Goal: Find specific page/section: Find specific page/section

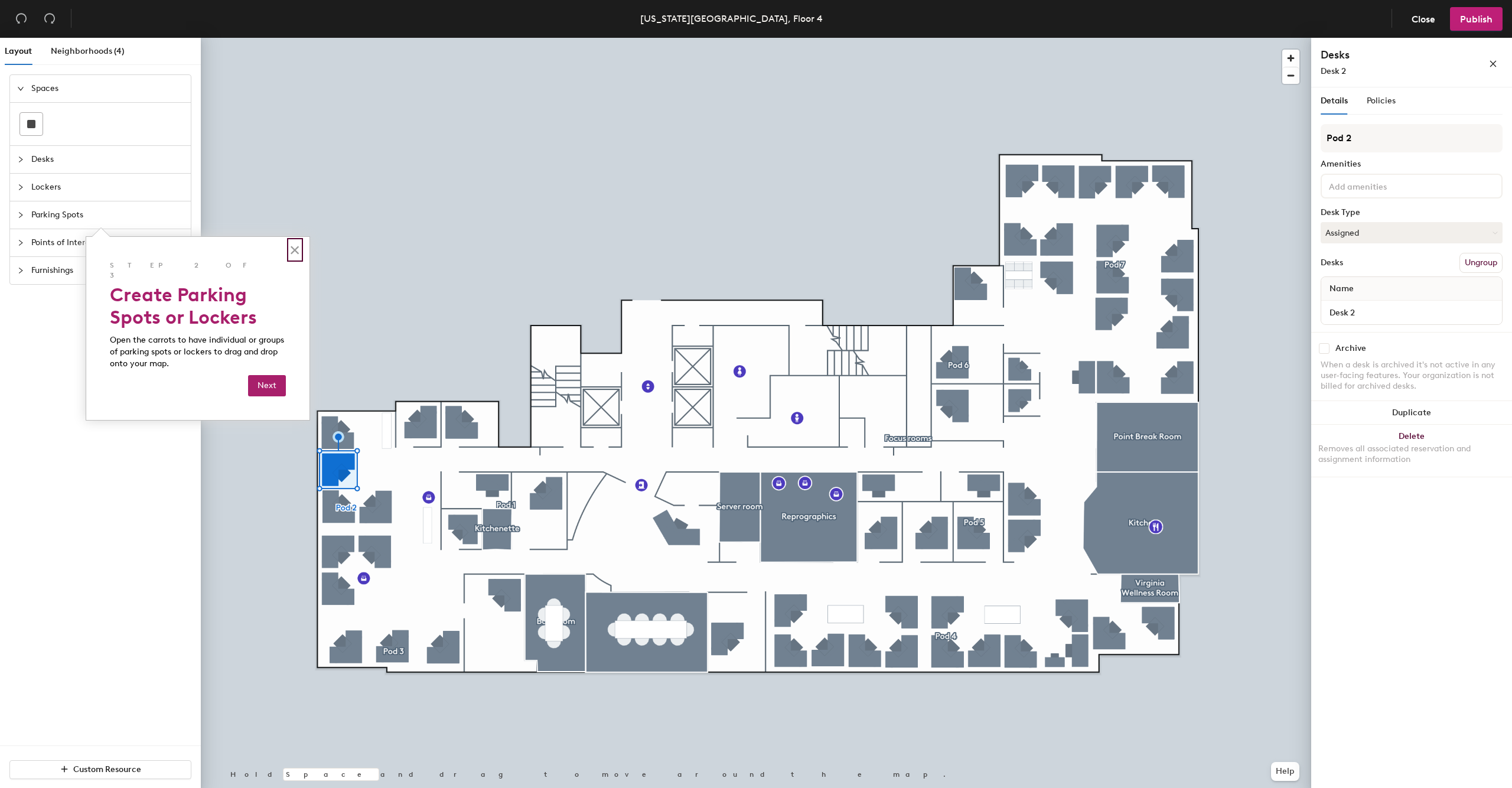
click at [294, 249] on button "×" at bounding box center [295, 250] width 11 height 19
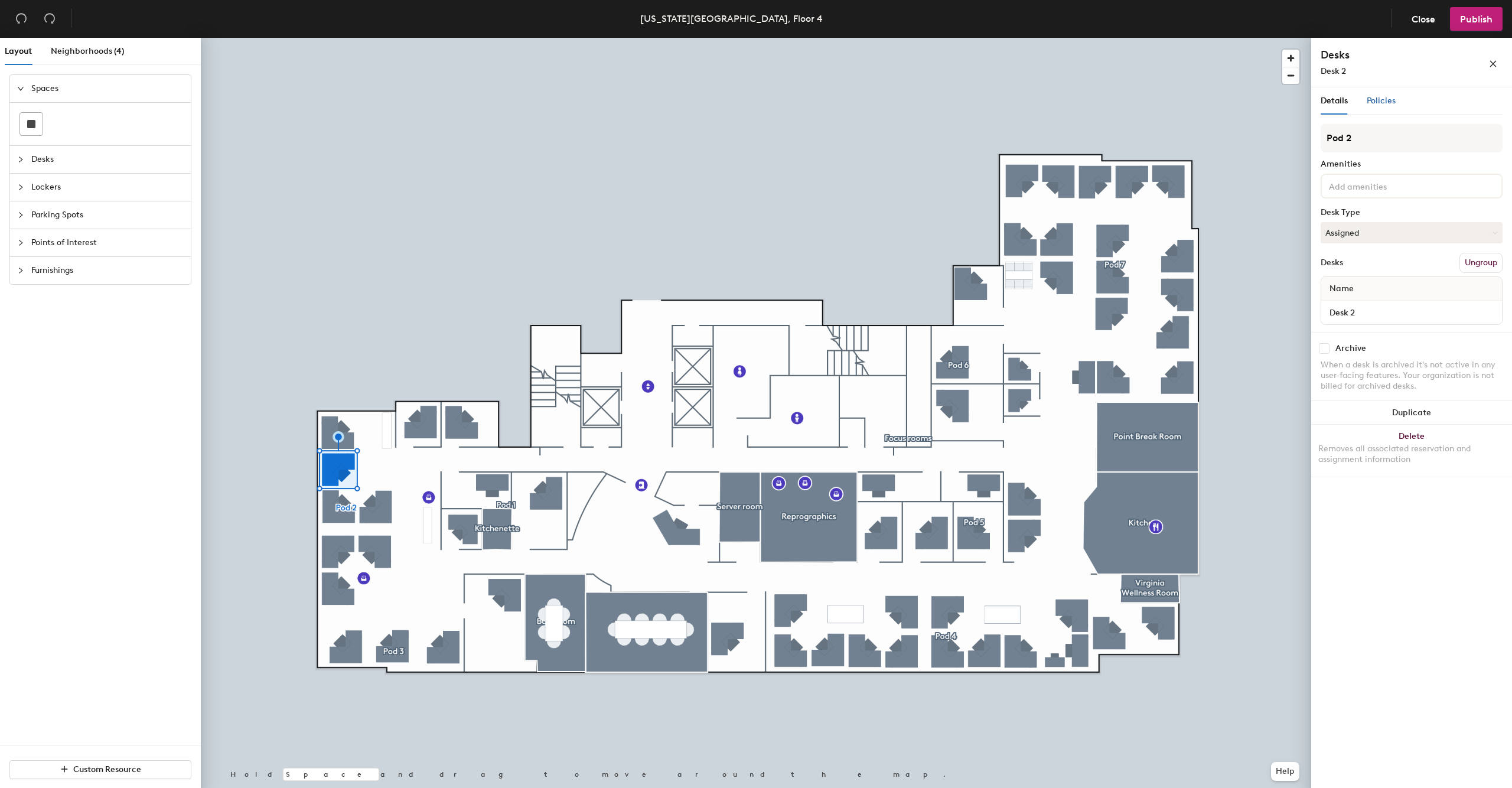
click at [1378, 103] on span "Policies" at bounding box center [1381, 100] width 29 height 10
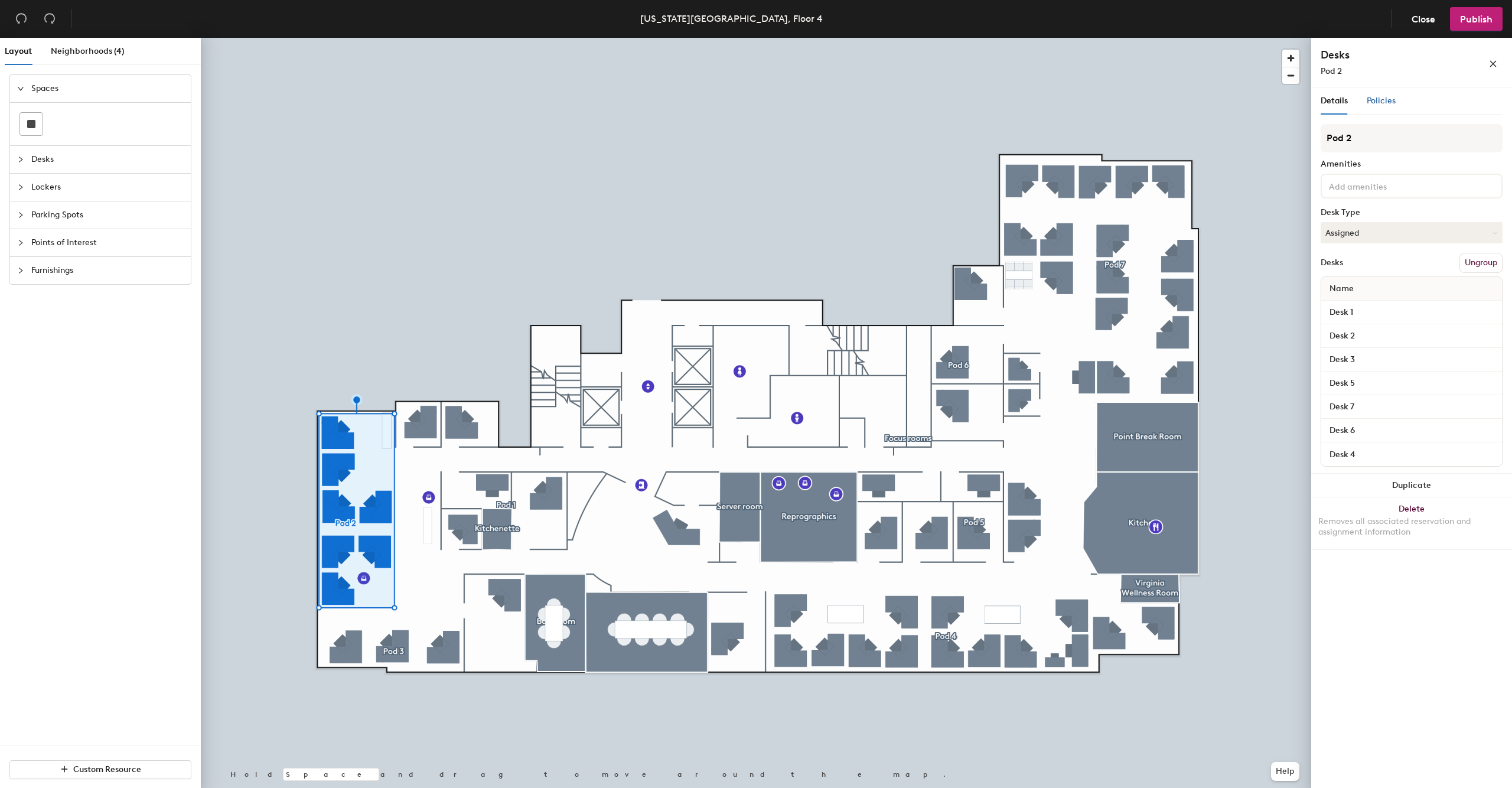
click at [1386, 99] on span "Policies" at bounding box center [1381, 100] width 29 height 10
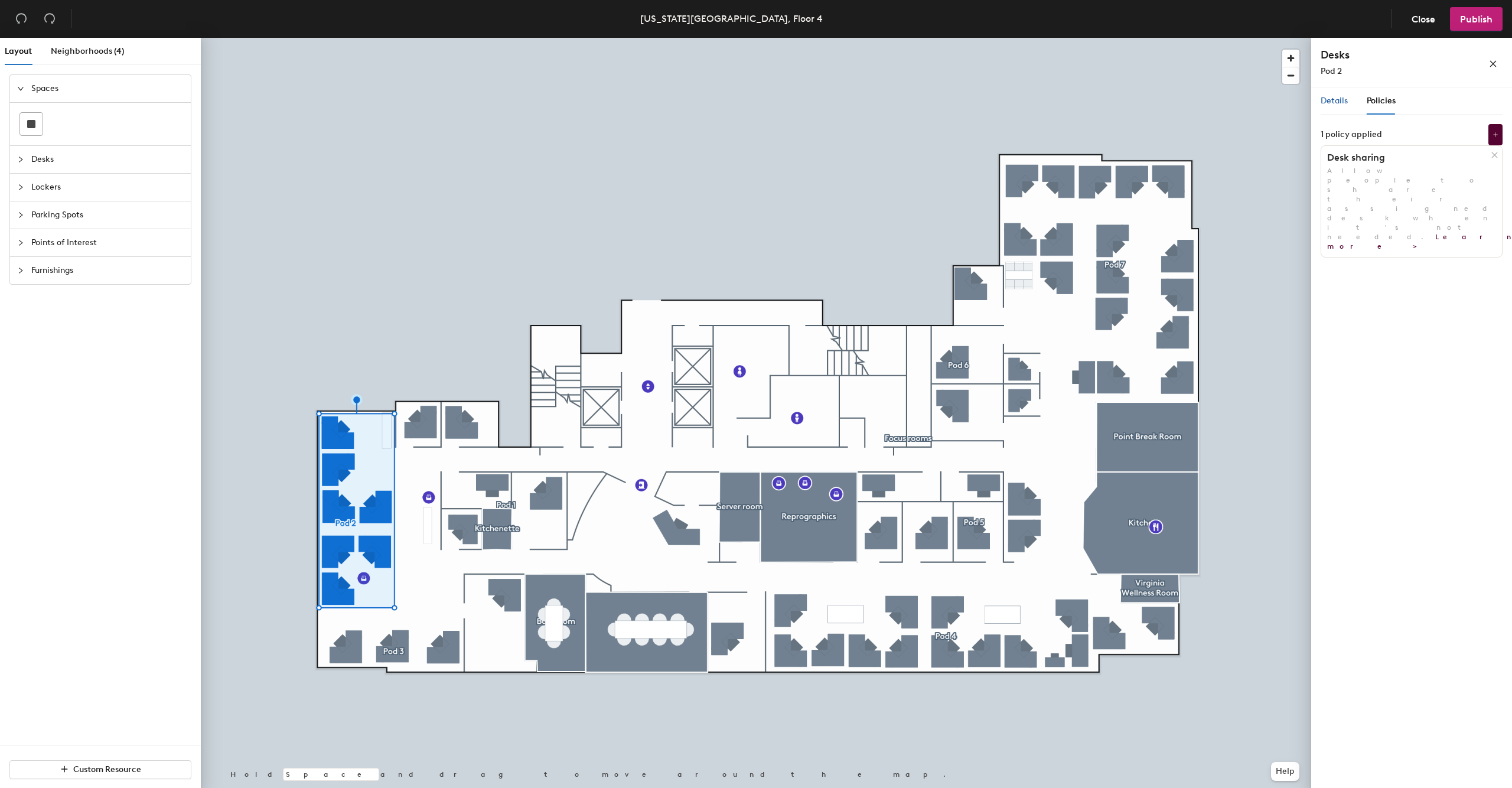
click at [1339, 98] on span "Details" at bounding box center [1334, 100] width 27 height 10
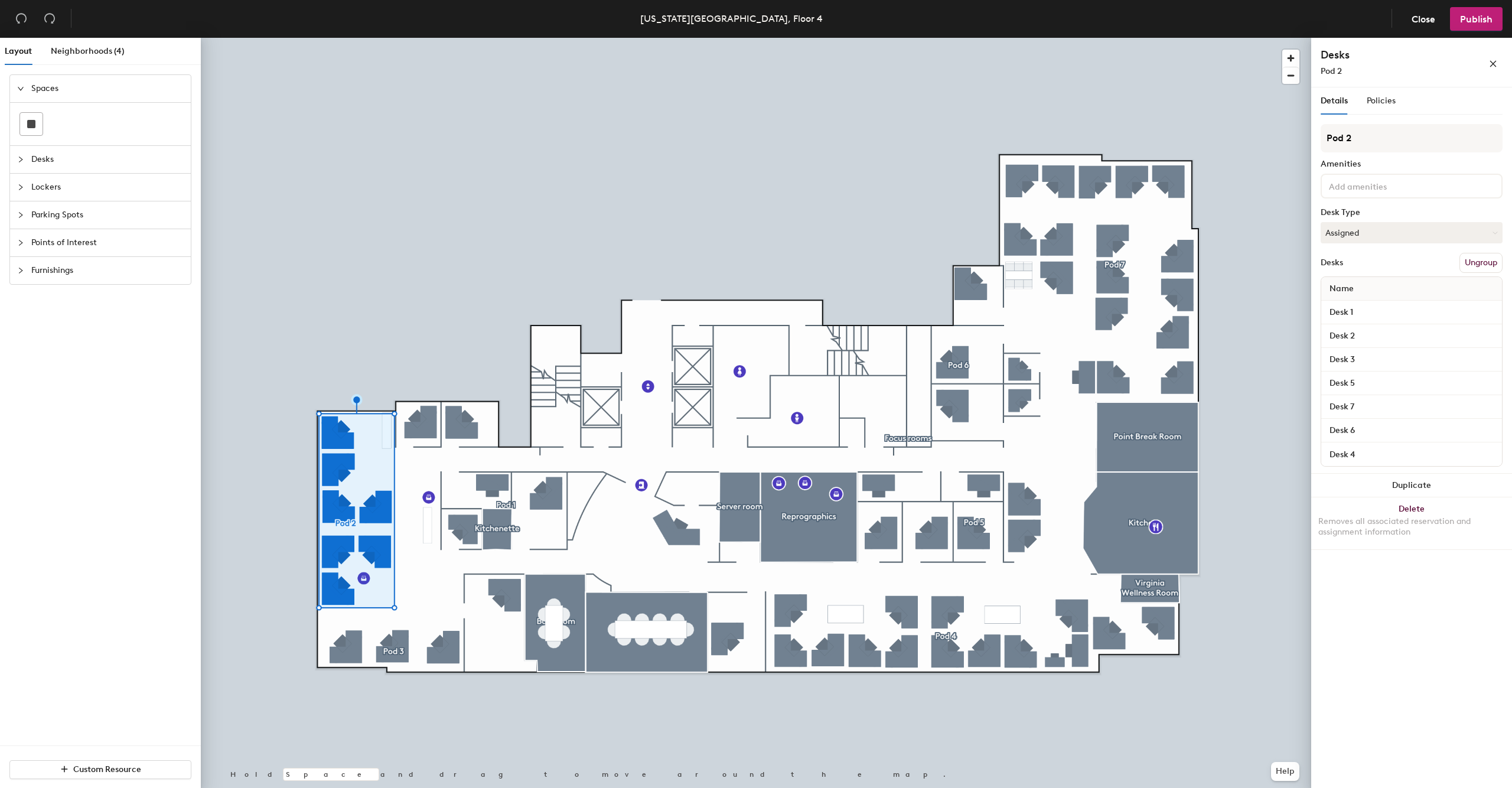
click at [1331, 109] on div "Details" at bounding box center [1334, 101] width 27 height 27
click at [1375, 103] on span "Policies" at bounding box center [1381, 100] width 29 height 10
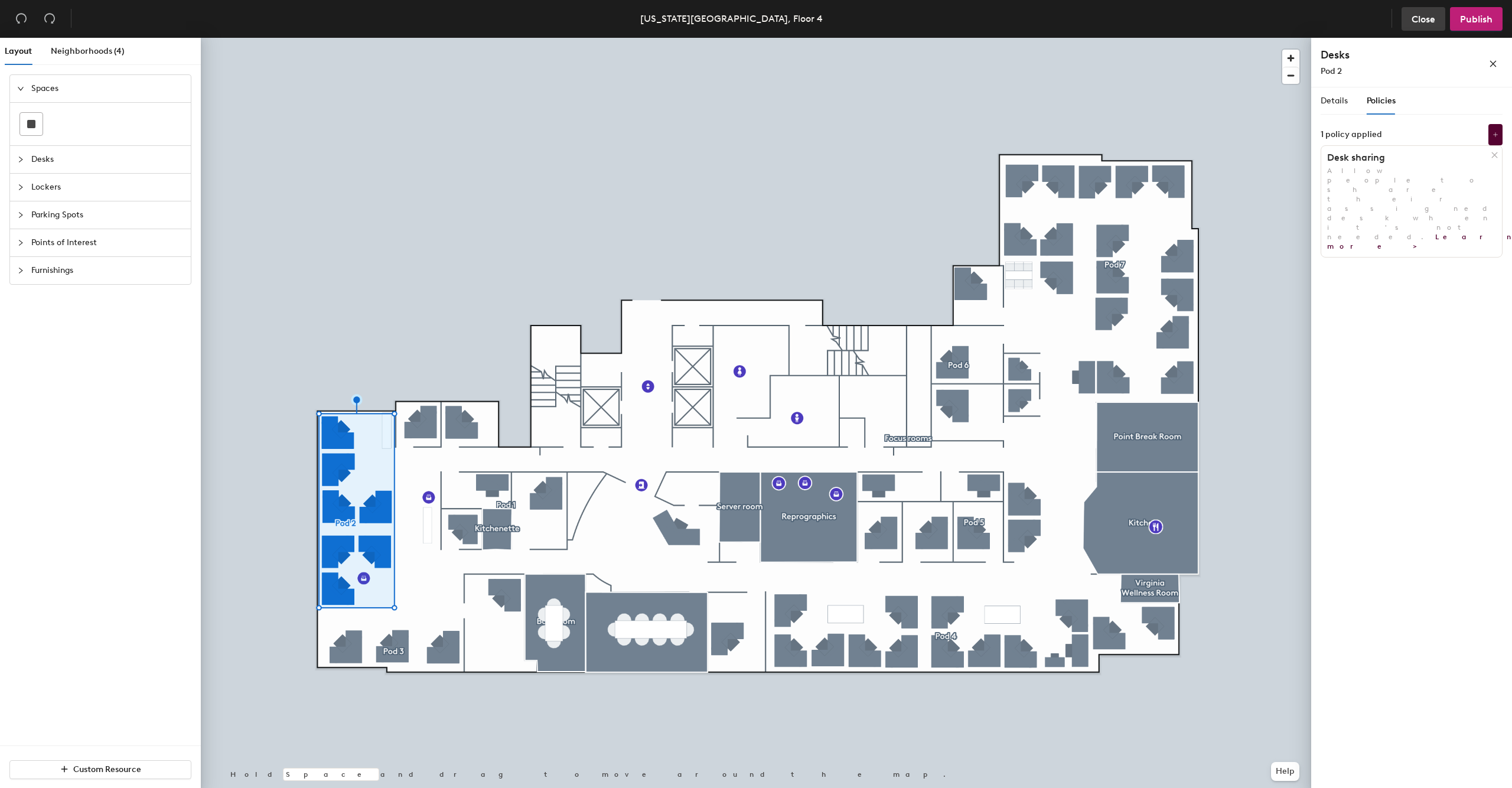
click at [1425, 17] on span "Close" at bounding box center [1424, 19] width 24 height 11
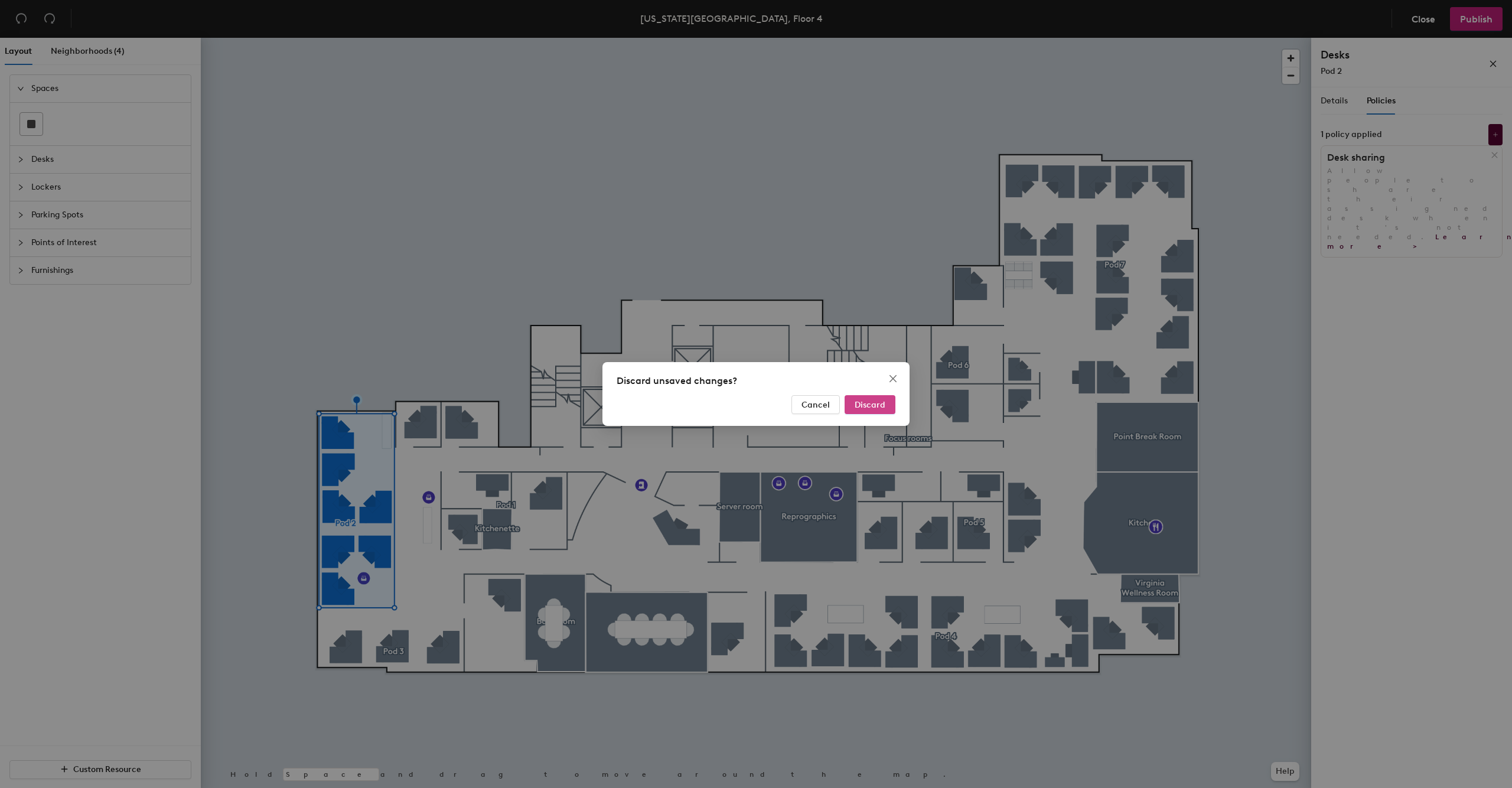
click at [867, 400] on span "Discard" at bounding box center [870, 404] width 31 height 10
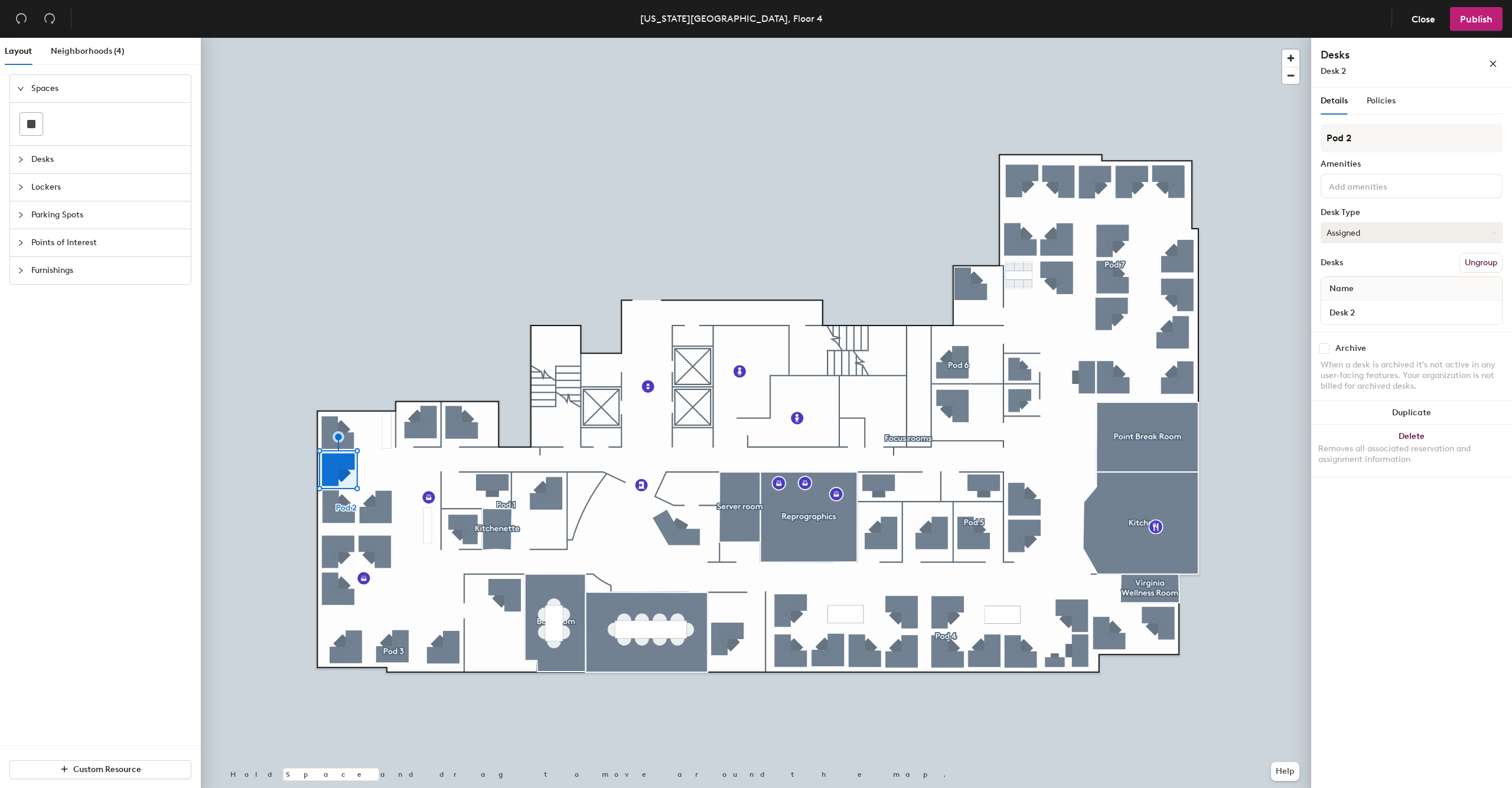
click at [1391, 233] on button "Assigned" at bounding box center [1412, 232] width 182 height 21
click at [1406, 205] on div "Pod 2 Amenities Desk Type Assigned Desks Ungroup Name Desk 2" at bounding box center [1412, 227] width 182 height 208
click at [1414, 17] on span "Close" at bounding box center [1424, 19] width 24 height 11
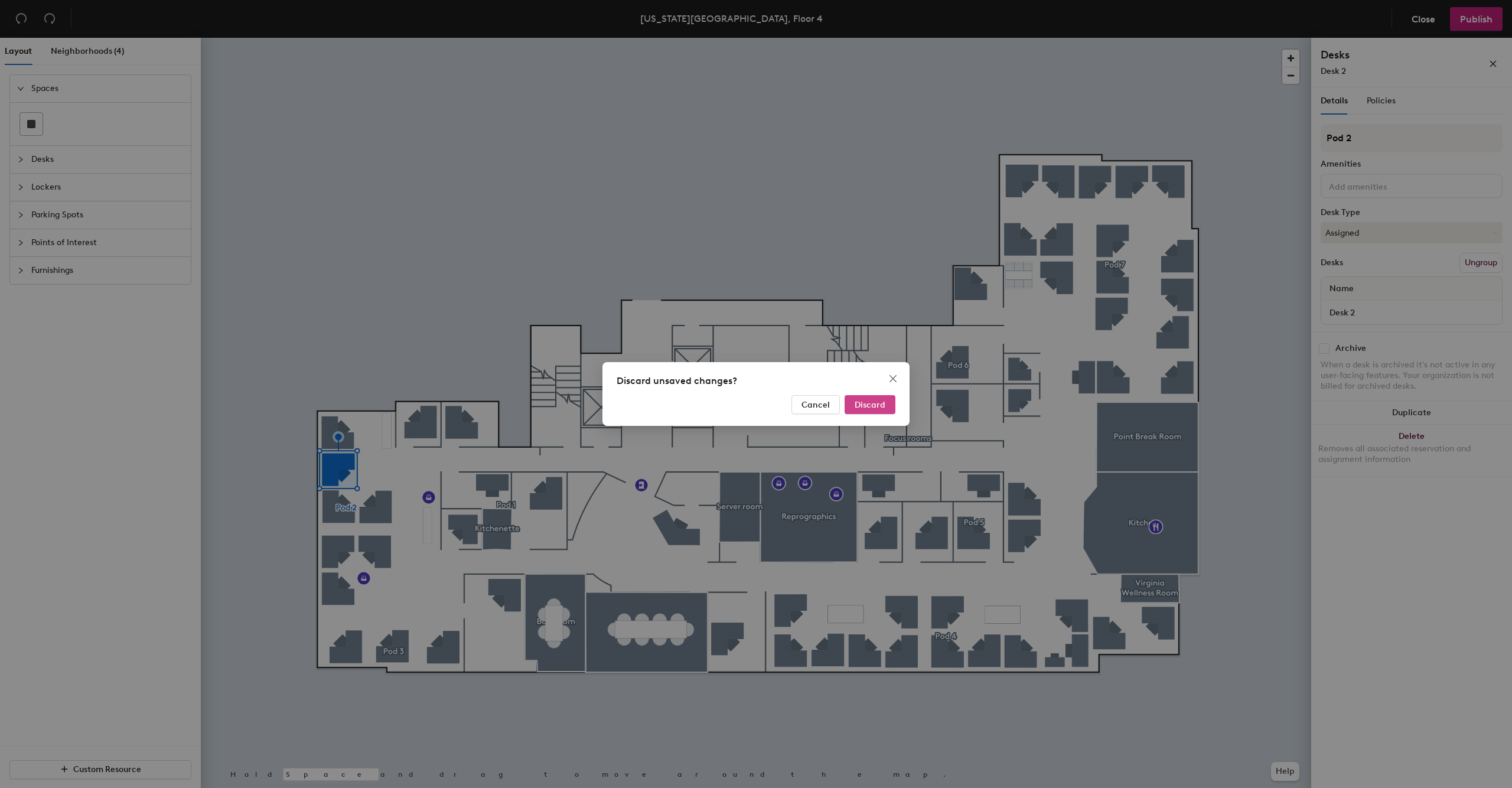
click at [872, 399] on button "Discard" at bounding box center [870, 404] width 51 height 19
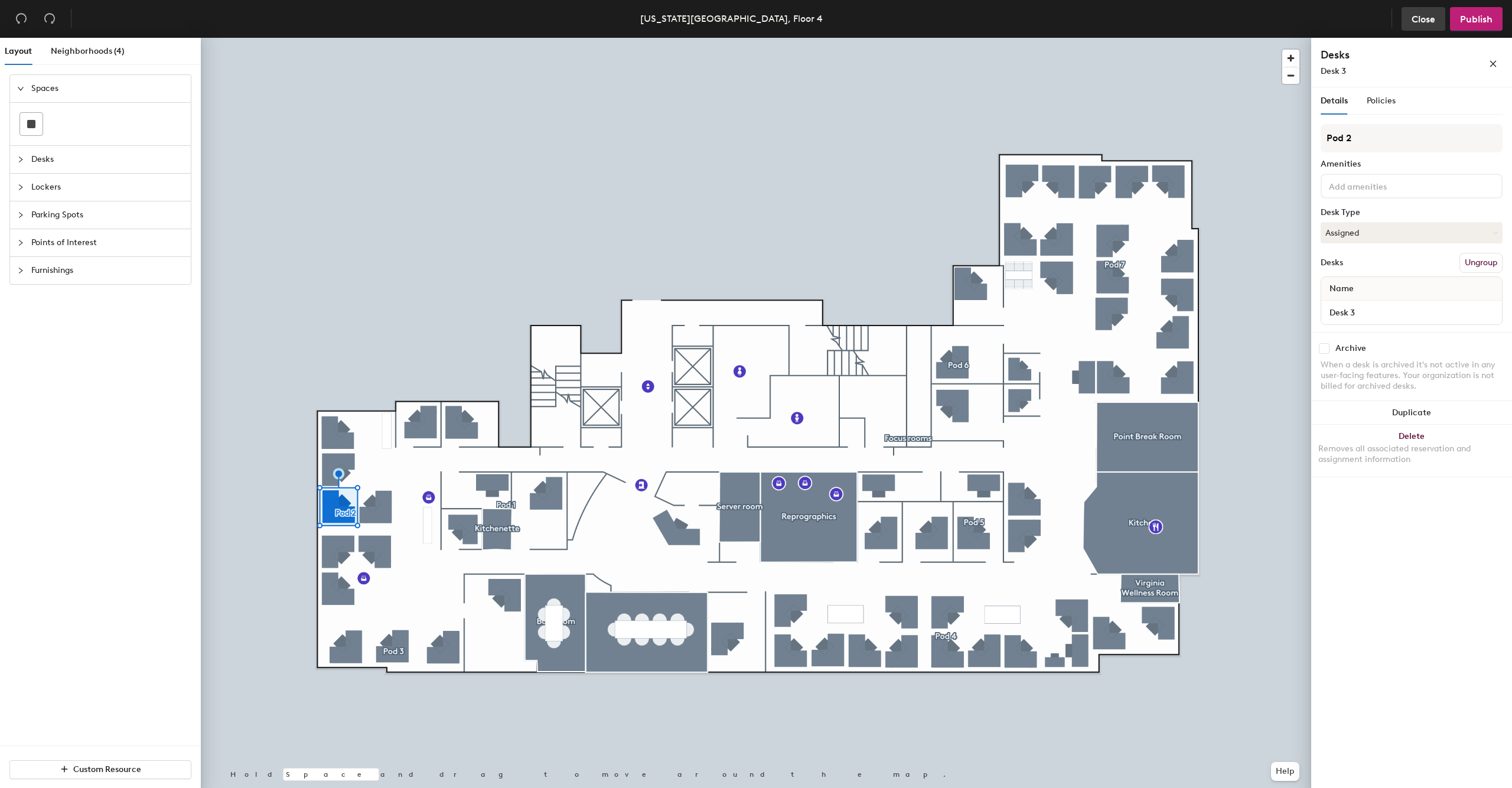
click at [1422, 21] on span "Close" at bounding box center [1424, 19] width 24 height 11
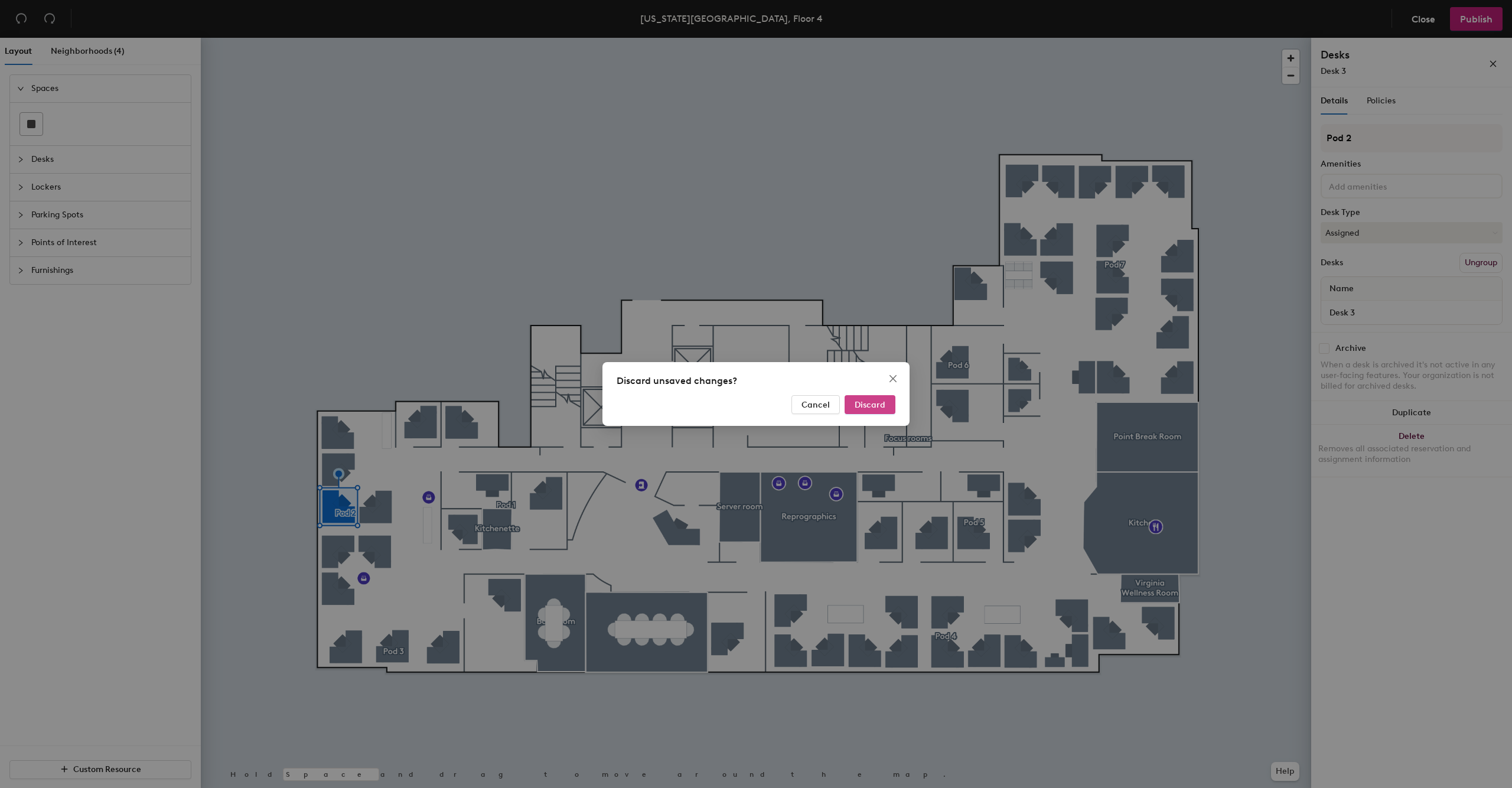
click at [871, 404] on span "Discard" at bounding box center [870, 404] width 31 height 10
